Goal: Information Seeking & Learning: Learn about a topic

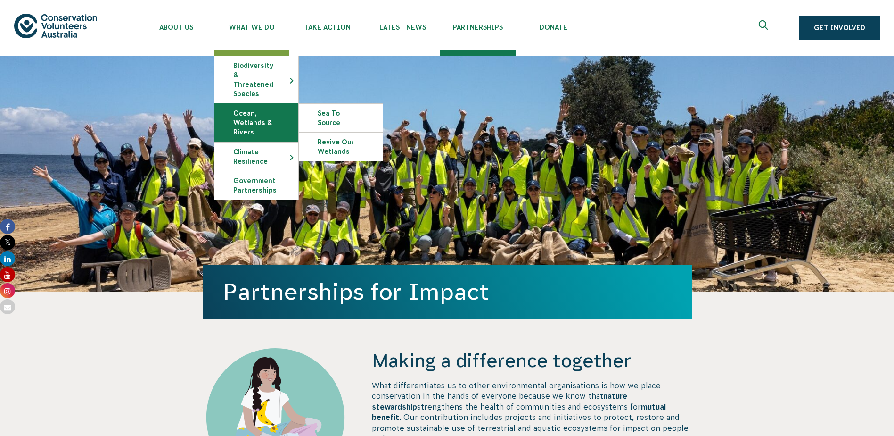
click at [255, 108] on link "Ocean, Wetlands & Rivers" at bounding box center [257, 123] width 84 height 38
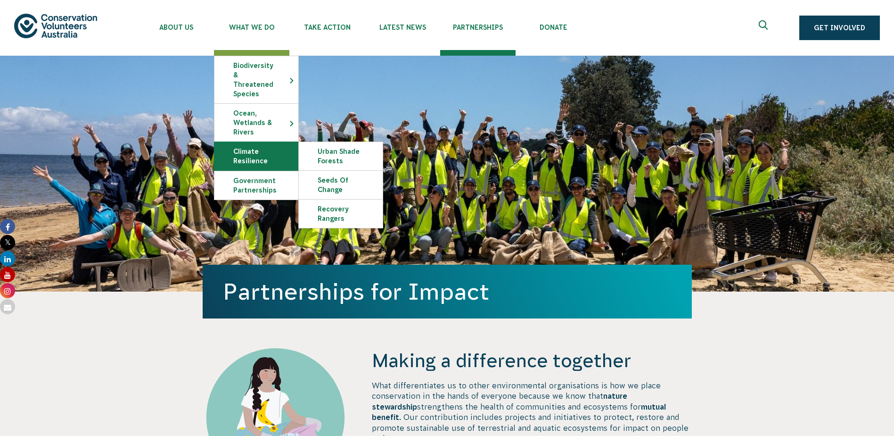
click at [252, 143] on link "Climate Resilience" at bounding box center [257, 156] width 84 height 28
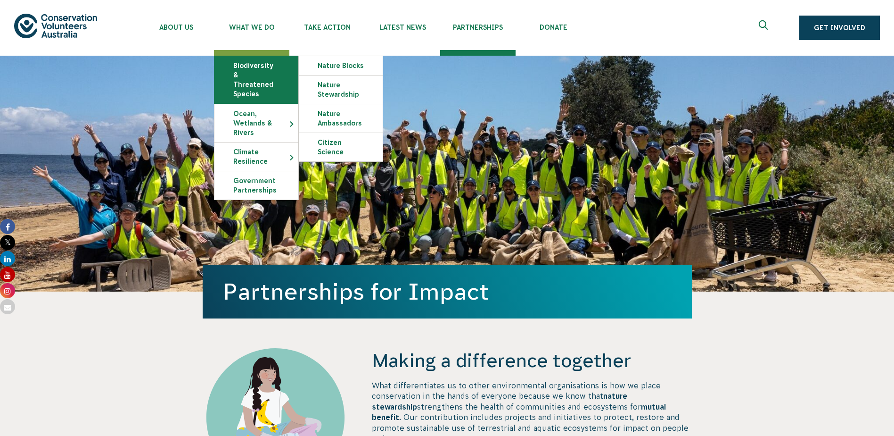
click at [256, 80] on link "Biodiversity & Threatened Species" at bounding box center [257, 79] width 84 height 47
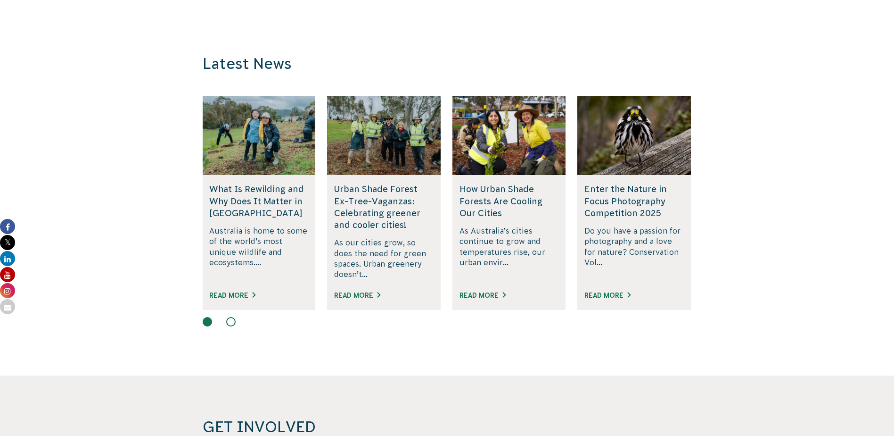
scroll to position [3065, 0]
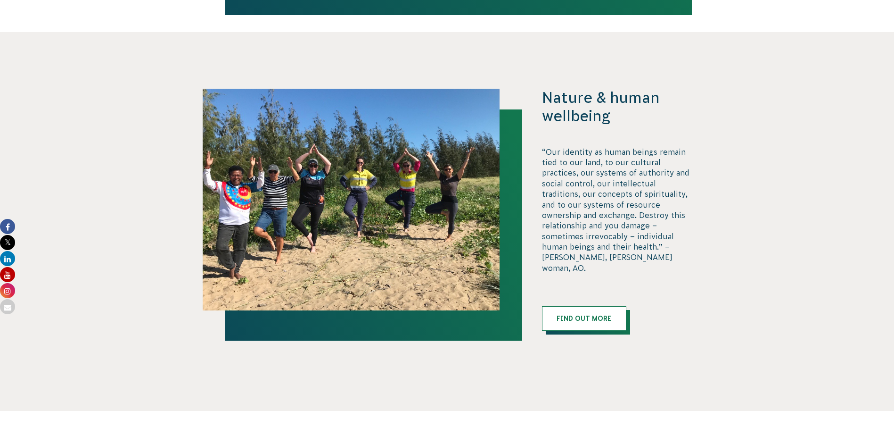
scroll to position [2074, 0]
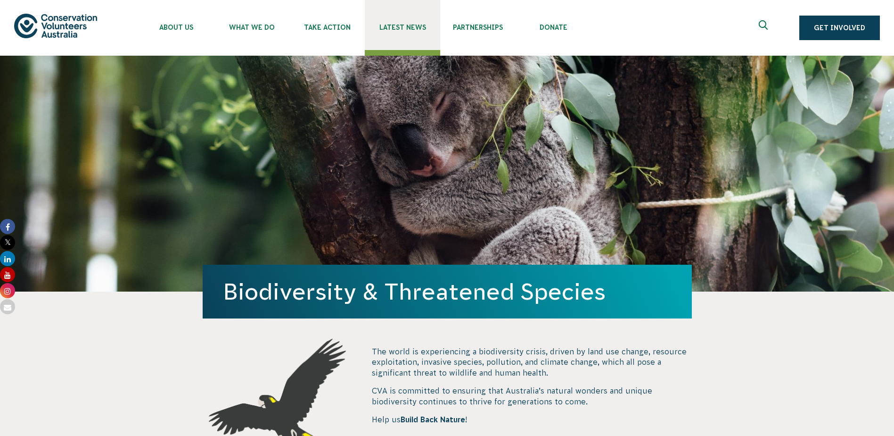
click at [421, 27] on span "Latest News" at bounding box center [402, 28] width 75 height 8
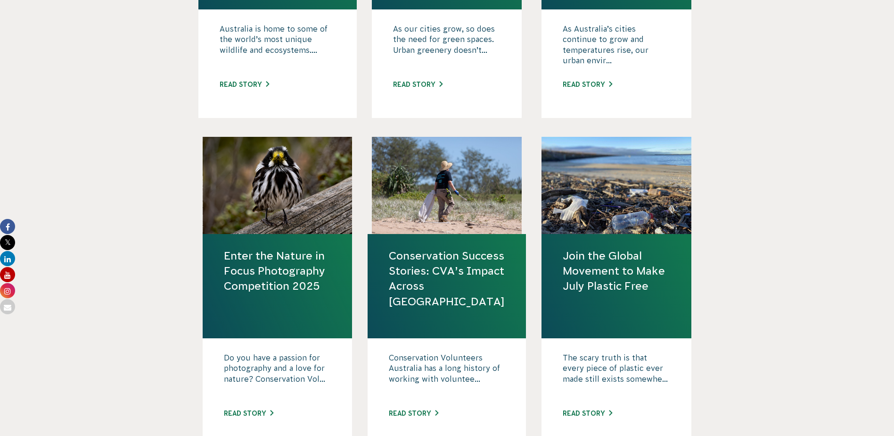
scroll to position [613, 0]
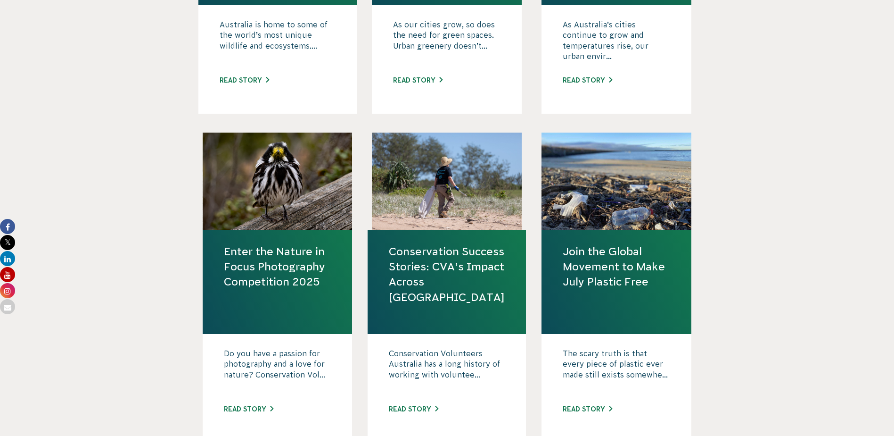
click at [407, 260] on link "Conservation Success Stories: CVA’s Impact Across [GEOGRAPHIC_DATA]" at bounding box center [447, 274] width 116 height 61
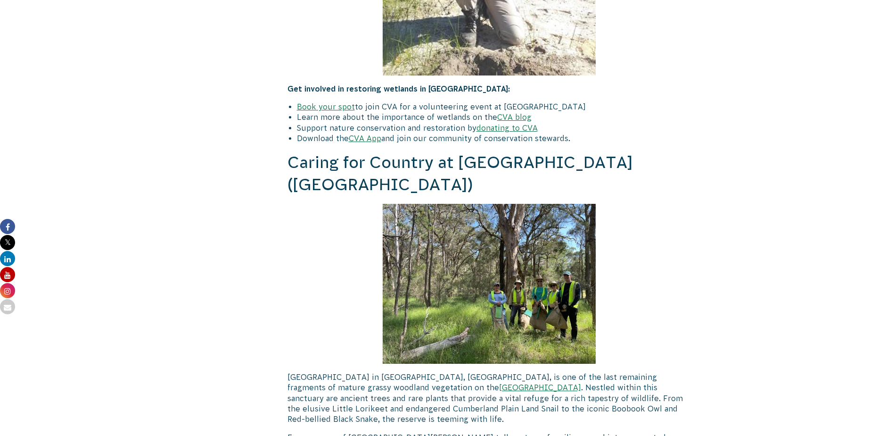
scroll to position [3772, 0]
